Goal: Check status: Check status

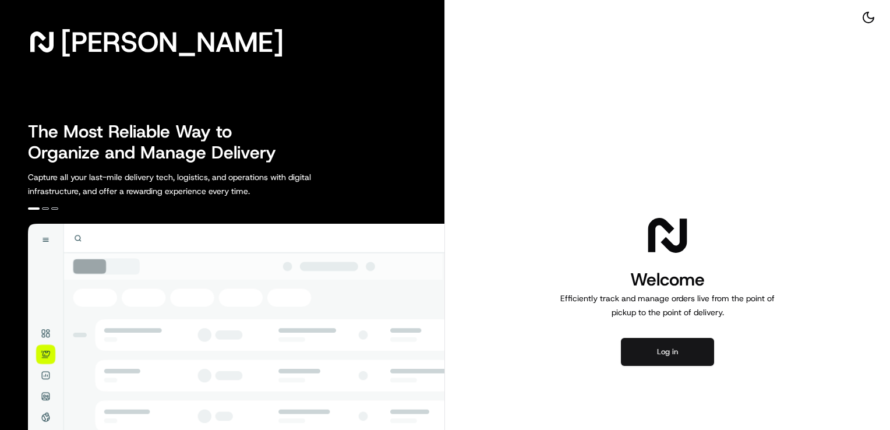
click at [663, 351] on button "Log in" at bounding box center [667, 352] width 93 height 28
